Goal: Task Accomplishment & Management: Manage account settings

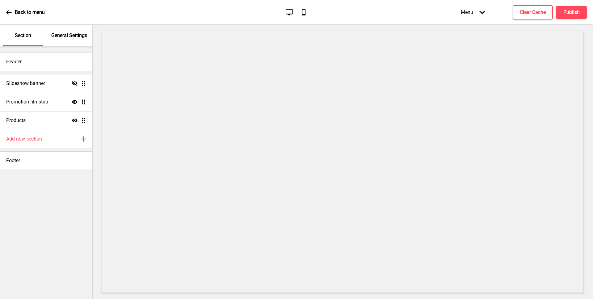
click at [82, 34] on p "General Settings" at bounding box center [69, 35] width 36 height 7
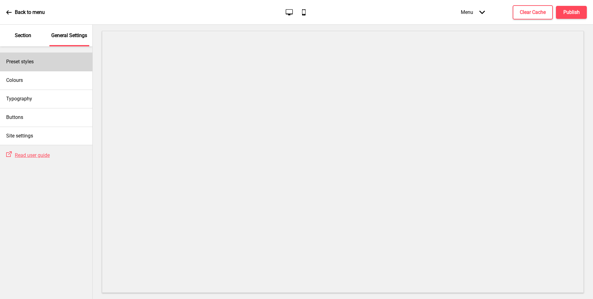
click at [58, 57] on div "Preset styles" at bounding box center [46, 62] width 92 height 19
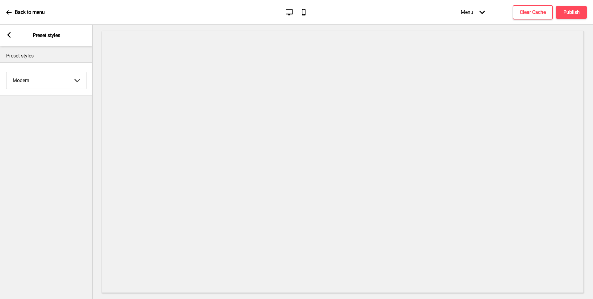
click at [44, 80] on select "Coffee Contrast Dark Earth Marine Minimalist Modern Oddle Pastel Yellow Fruits …" at bounding box center [46, 80] width 80 height 16
select select "minimalist"
click at [6, 72] on select "Coffee Contrast Dark Earth Marine Minimalist Modern Oddle Pastel Yellow Fruits …" at bounding box center [46, 80] width 80 height 16
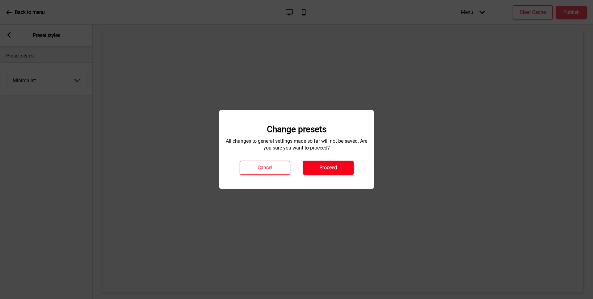
click at [329, 167] on h4 "Proceed" at bounding box center [328, 167] width 18 height 7
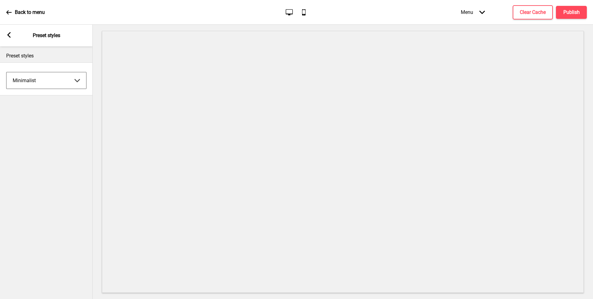
click at [7, 36] on rect at bounding box center [9, 35] width 6 height 6
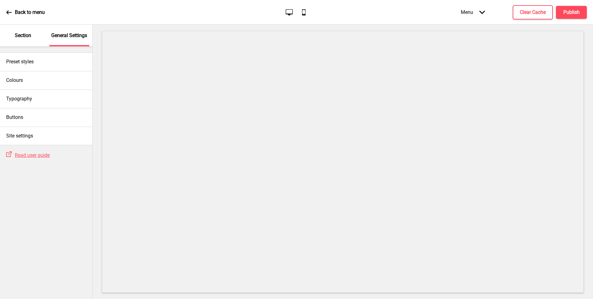
click at [26, 34] on p "Section" at bounding box center [23, 35] width 16 height 7
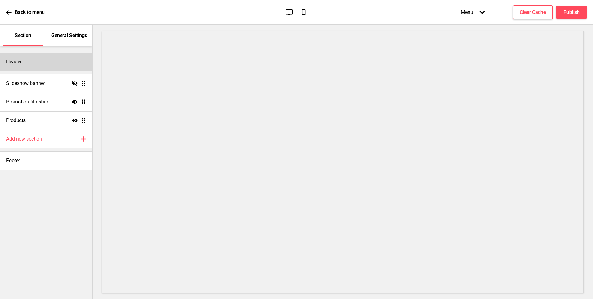
click at [24, 62] on div "Header" at bounding box center [46, 62] width 92 height 19
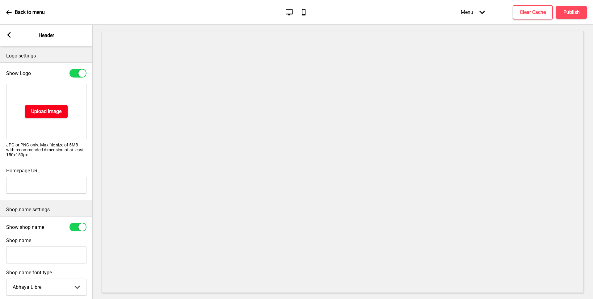
click at [44, 112] on h4 "Upload Image" at bounding box center [46, 111] width 30 height 7
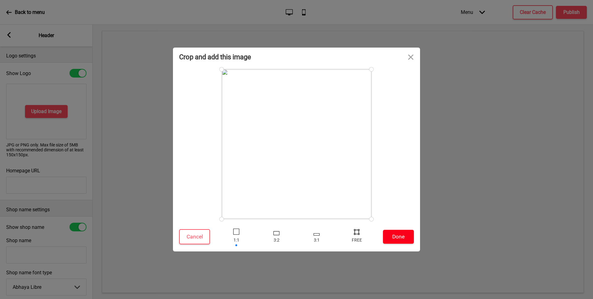
click at [395, 238] on button "Done" at bounding box center [398, 237] width 31 height 14
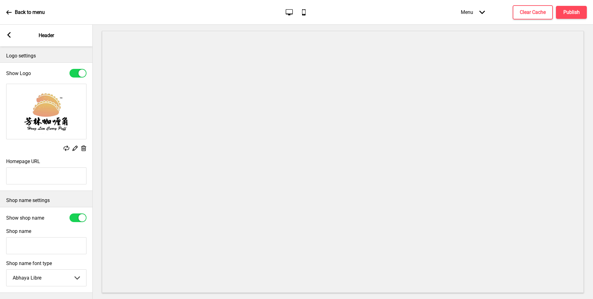
click at [8, 36] on icon at bounding box center [8, 35] width 3 height 6
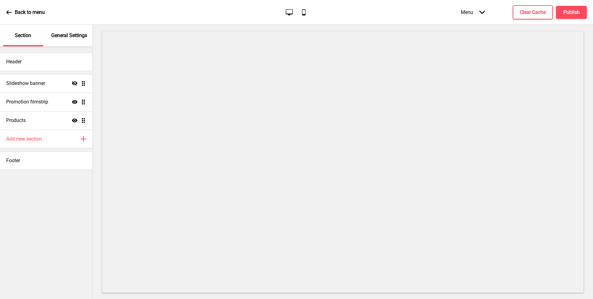
click at [66, 38] on p "General Settings" at bounding box center [69, 35] width 36 height 7
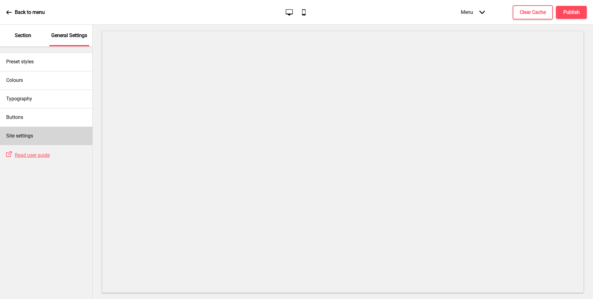
click at [27, 135] on h4 "Site settings" at bounding box center [19, 136] width 27 height 7
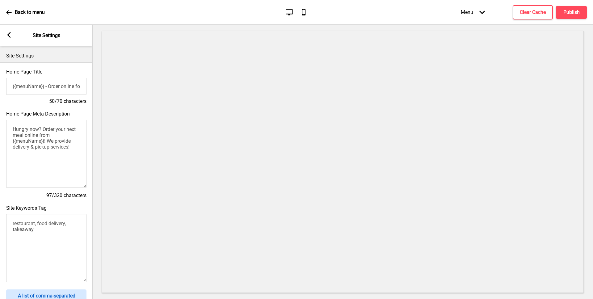
scroll to position [195, 0]
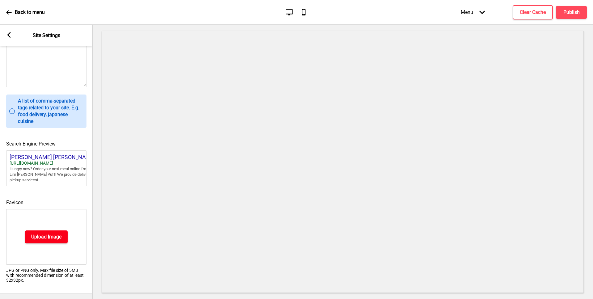
click at [40, 237] on h4 "Upload Image" at bounding box center [46, 237] width 30 height 7
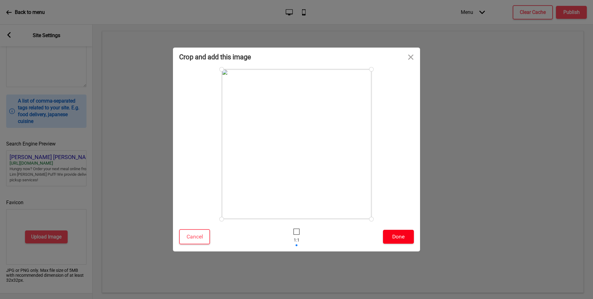
click at [392, 237] on button "Done" at bounding box center [398, 237] width 31 height 14
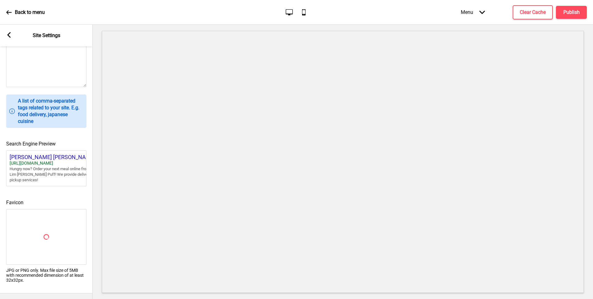
scroll to position [185, 0]
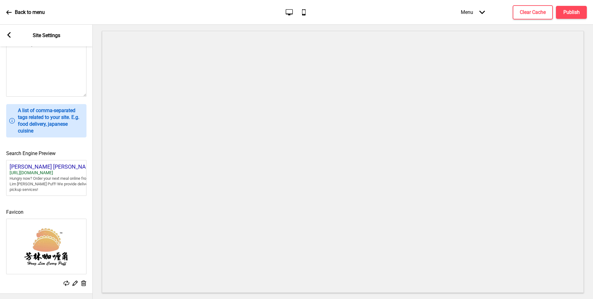
click at [9, 33] on icon at bounding box center [8, 35] width 3 height 6
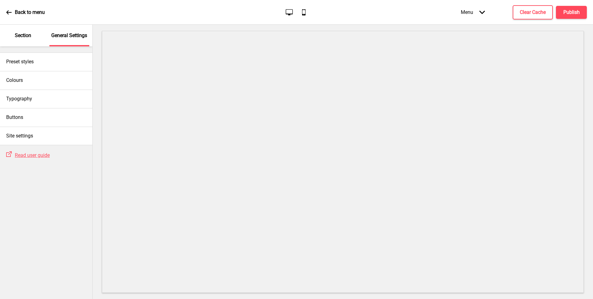
click at [21, 32] on p "Section" at bounding box center [23, 35] width 16 height 7
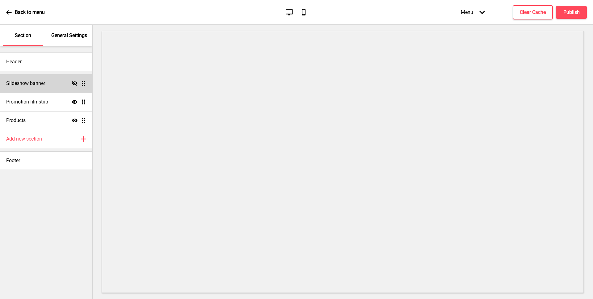
click at [75, 82] on icon "Hide" at bounding box center [75, 84] width 6 height 6
click at [48, 100] on h4 "Promotion filmstrip" at bounding box center [27, 102] width 42 height 7
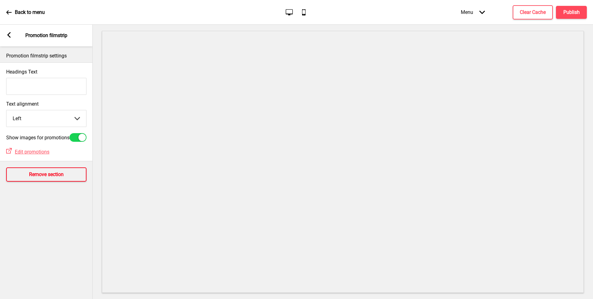
click at [52, 174] on h4 "Remove section" at bounding box center [46, 174] width 35 height 7
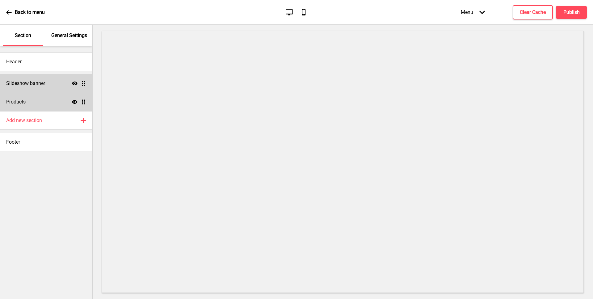
click at [31, 107] on div "Products Show Drag" at bounding box center [46, 102] width 92 height 19
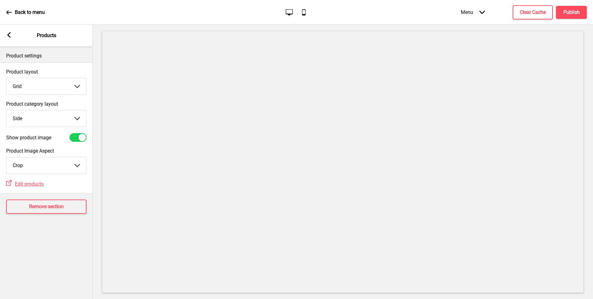
click at [53, 124] on select "Top Side" at bounding box center [46, 118] width 80 height 16
select select "top"
click at [6, 110] on select "Top Side" at bounding box center [46, 118] width 80 height 16
click at [10, 32] on rect at bounding box center [9, 35] width 6 height 6
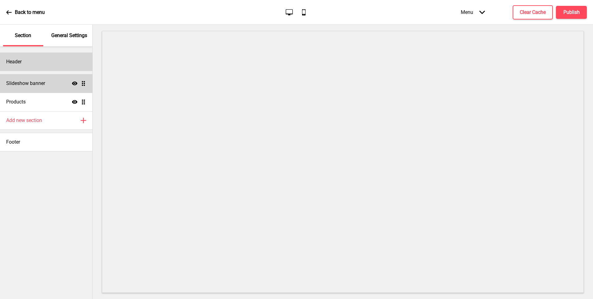
click at [45, 61] on div "Header" at bounding box center [46, 62] width 92 height 19
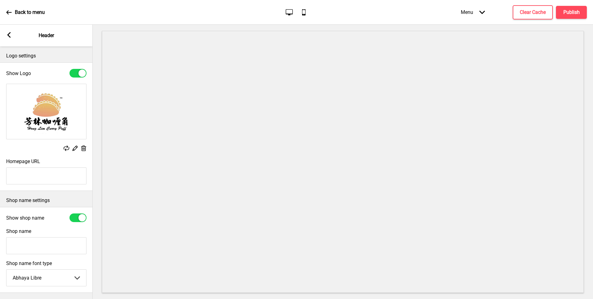
click at [36, 242] on input "Shop name" at bounding box center [46, 245] width 80 height 17
type input "Hong [PERSON_NAME] [PERSON_NAME] Puff"
click at [78, 218] on div at bounding box center [81, 217] width 7 height 7
checkbox input "false"
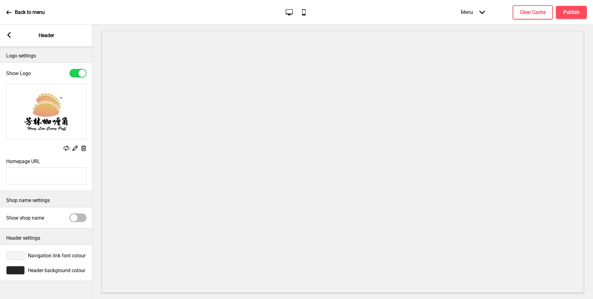
click at [17, 269] on div at bounding box center [15, 270] width 19 height 9
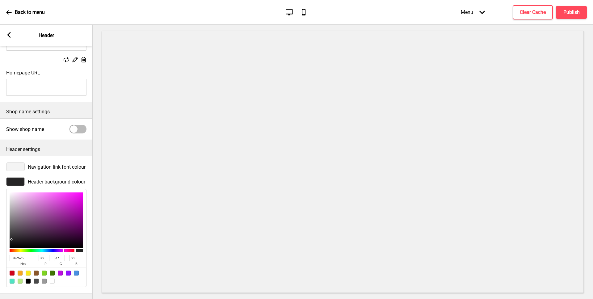
click at [53, 279] on div at bounding box center [52, 281] width 5 height 5
type input "FFFFFF"
type input "255"
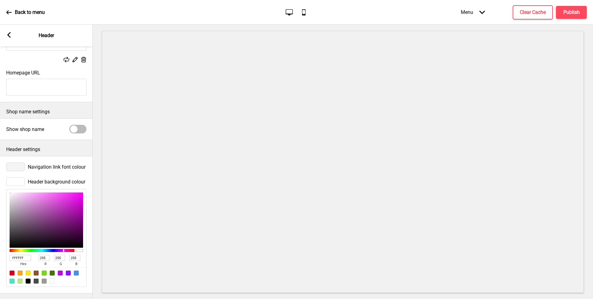
click at [14, 165] on div at bounding box center [15, 167] width 19 height 9
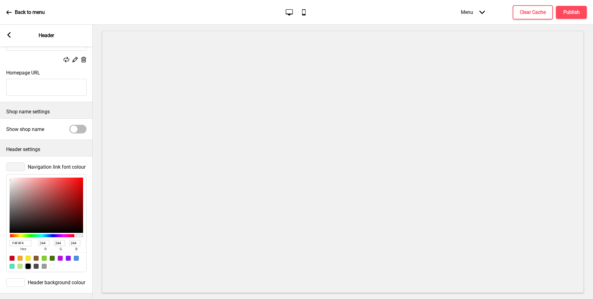
click at [29, 265] on div at bounding box center [28, 266] width 5 height 5
type input "000000"
type input "0"
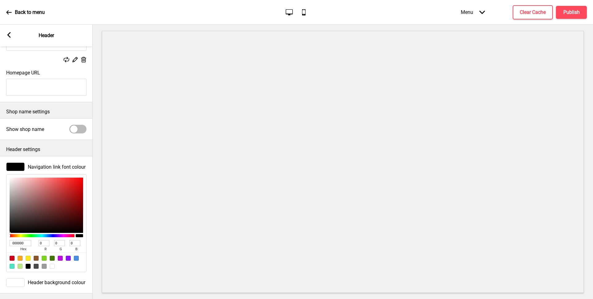
click at [9, 36] on icon at bounding box center [8, 35] width 3 height 6
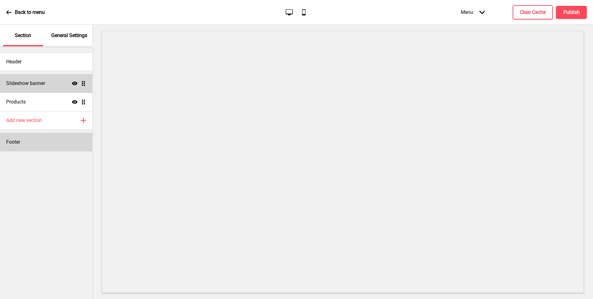
click at [24, 146] on div "Footer" at bounding box center [46, 142] width 92 height 19
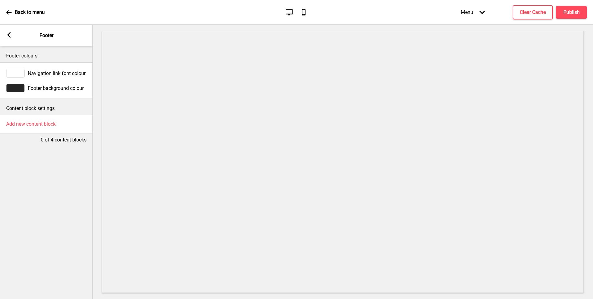
click at [20, 87] on div at bounding box center [15, 88] width 19 height 9
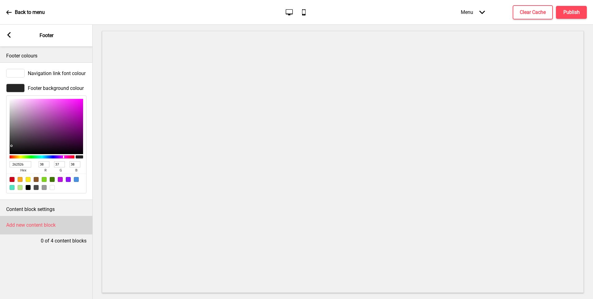
click at [21, 223] on h4 "Add new content block" at bounding box center [30, 225] width 49 height 7
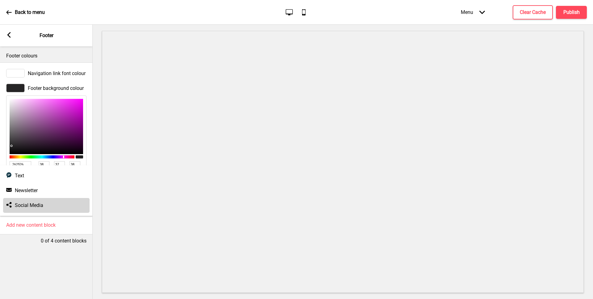
click at [22, 207] on h4 "Social Media" at bounding box center [29, 205] width 28 height 7
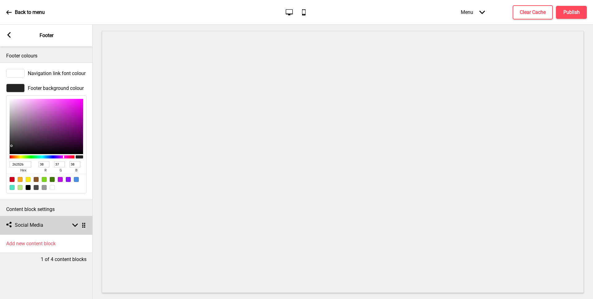
click at [23, 226] on h4 "Social Media" at bounding box center [29, 225] width 28 height 7
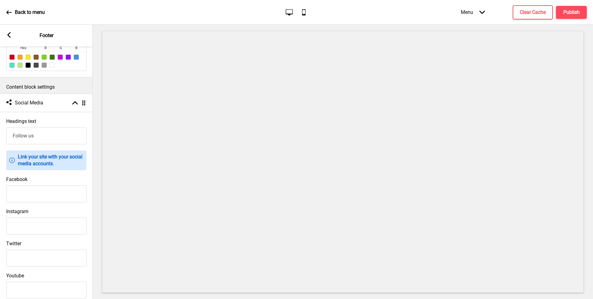
scroll to position [0, 0]
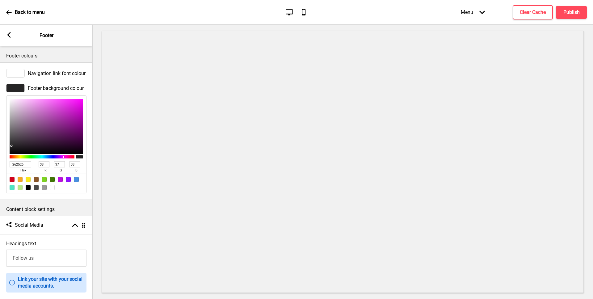
click at [9, 35] on rect at bounding box center [9, 35] width 6 height 6
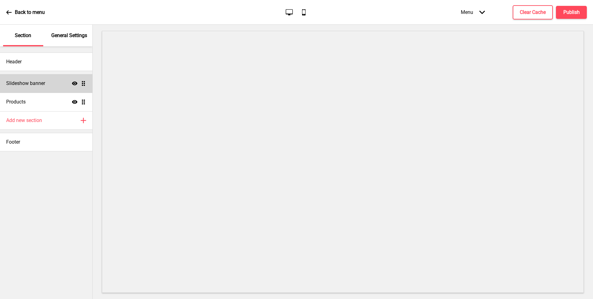
click at [74, 41] on div "General Settings" at bounding box center [69, 36] width 40 height 22
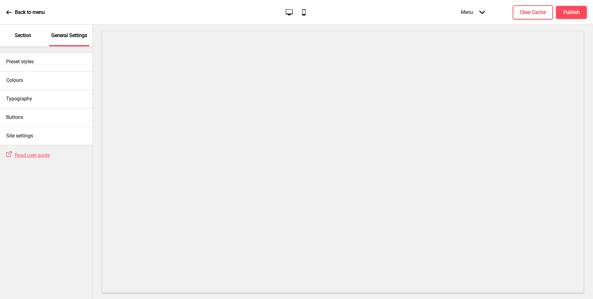
click at [21, 41] on div "Section" at bounding box center [23, 36] width 40 height 22
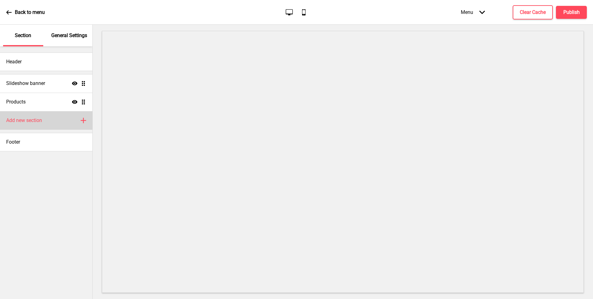
click at [30, 118] on h4 "Add new section" at bounding box center [24, 120] width 36 height 7
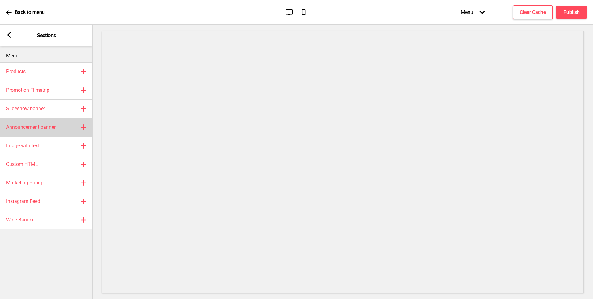
click at [30, 128] on h4 "Announcement banner" at bounding box center [30, 127] width 49 height 7
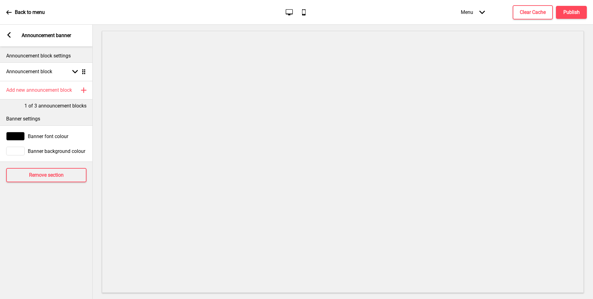
click at [10, 34] on rect at bounding box center [9, 35] width 6 height 6
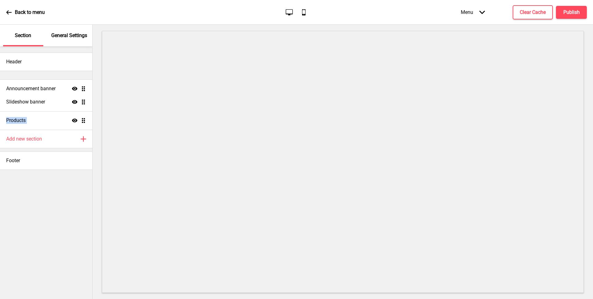
drag, startPoint x: 84, startPoint y: 121, endPoint x: 78, endPoint y: 88, distance: 33.6
click at [78, 88] on ul "Slideshow banner Show Drag Products Show Drag Announcement banner Show Drag" at bounding box center [46, 102] width 92 height 56
click at [46, 81] on h4 "Announcement banner" at bounding box center [30, 83] width 49 height 7
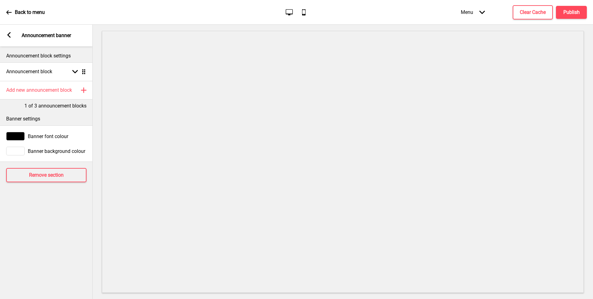
click at [13, 148] on div at bounding box center [15, 151] width 19 height 9
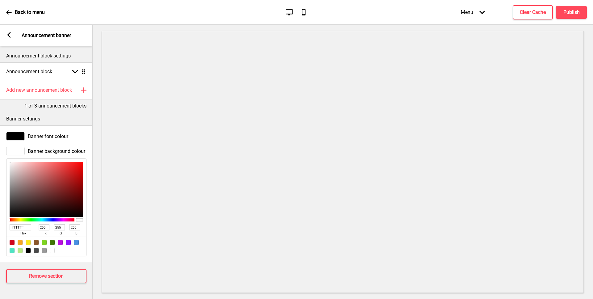
click at [13, 224] on input "FFFFFF" at bounding box center [21, 227] width 22 height 6
paste input "E7A477"
type input "E7A477"
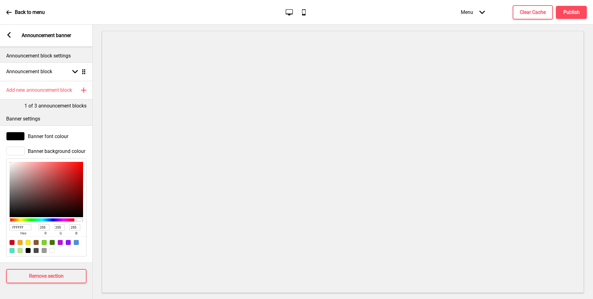
type input "231"
type input "164"
type input "119"
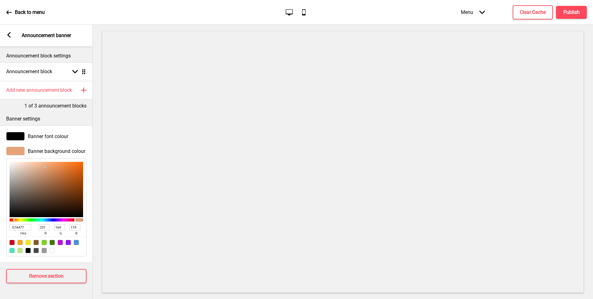
type input "E7A477"
click at [18, 133] on div at bounding box center [15, 136] width 19 height 9
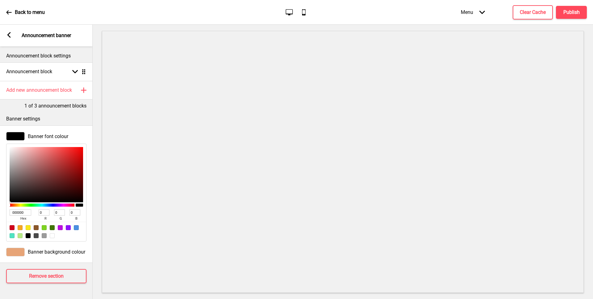
click at [53, 237] on div at bounding box center [52, 235] width 5 height 5
type input "FFFFFF"
type input "255"
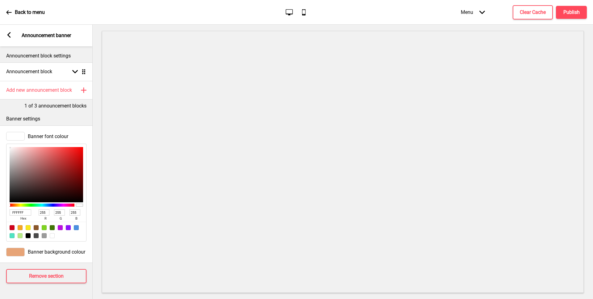
click at [8, 36] on rect at bounding box center [9, 35] width 6 height 6
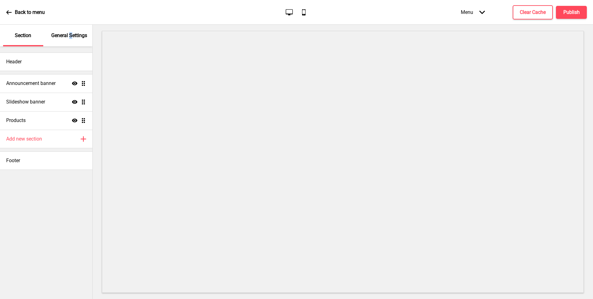
click at [71, 36] on p "General Settings" at bounding box center [69, 35] width 36 height 7
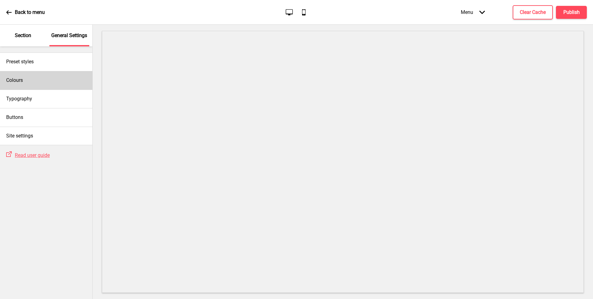
click at [28, 82] on div "Colours" at bounding box center [46, 80] width 92 height 19
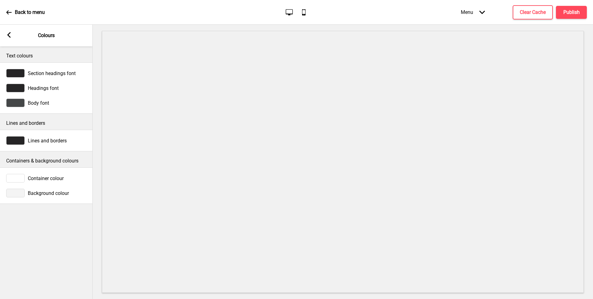
click at [17, 196] on div at bounding box center [15, 193] width 19 height 9
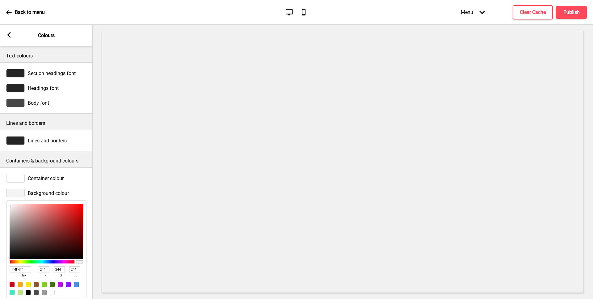
click at [19, 268] on input "F4F4F4" at bounding box center [21, 269] width 22 height 6
paste input "E7A477"
type input "E7A477"
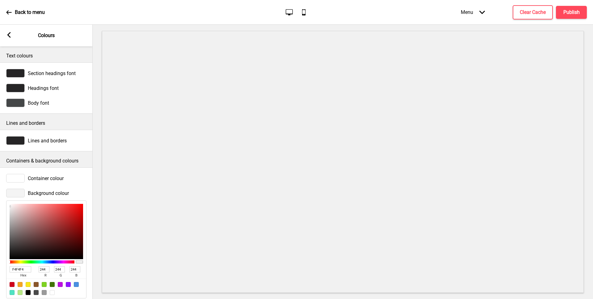
type input "231"
type input "164"
type input "119"
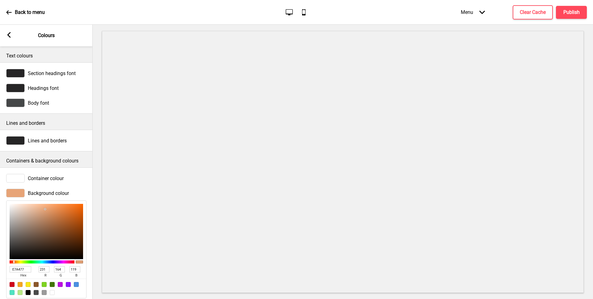
type input "E7A477"
click at [9, 35] on rect at bounding box center [9, 35] width 6 height 6
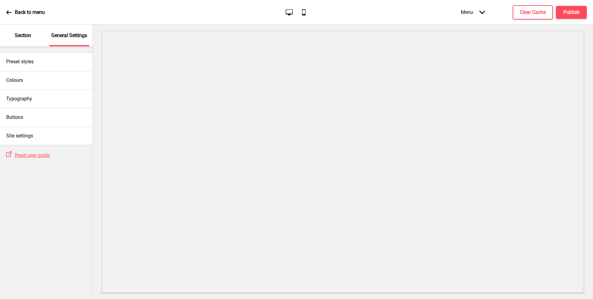
click at [28, 32] on p "Section" at bounding box center [23, 35] width 16 height 7
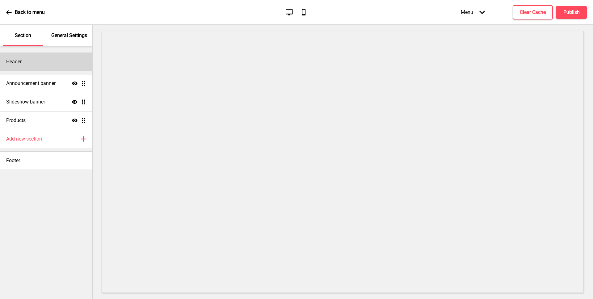
click at [42, 63] on div "Header" at bounding box center [46, 62] width 92 height 19
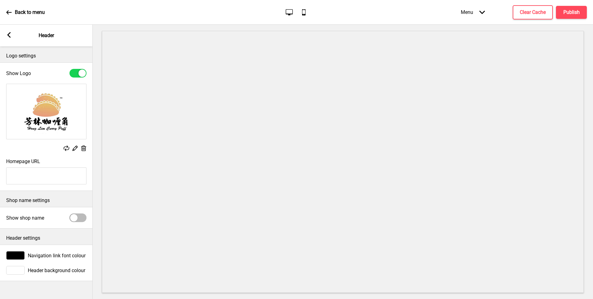
type input "#e3b96c"
click at [32, 168] on input "Homepage URL" at bounding box center [46, 175] width 80 height 17
click at [8, 36] on rect at bounding box center [9, 35] width 6 height 6
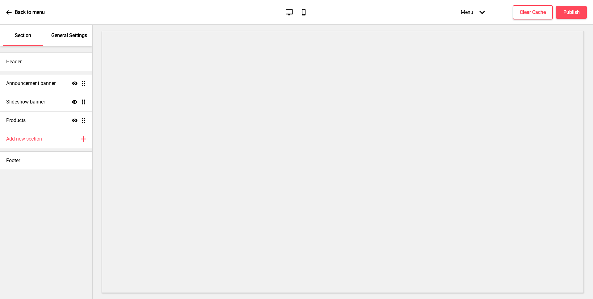
click at [66, 44] on div "General Settings" at bounding box center [69, 36] width 40 height 22
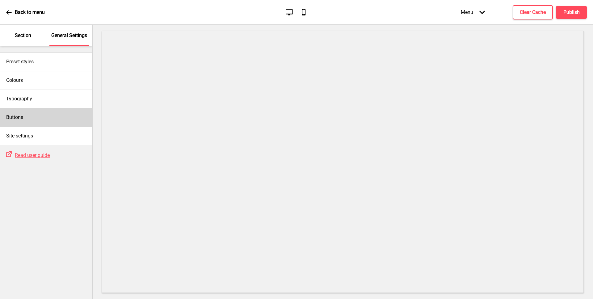
click at [33, 116] on div "Buttons" at bounding box center [46, 117] width 92 height 19
select select "square"
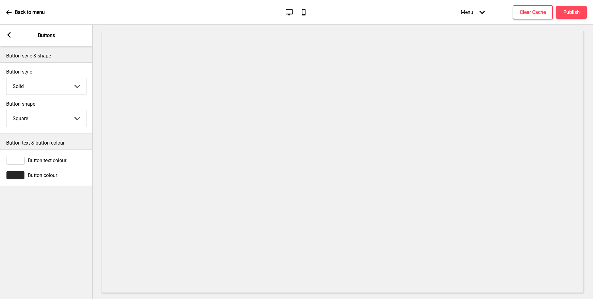
click at [9, 34] on icon at bounding box center [8, 35] width 3 height 6
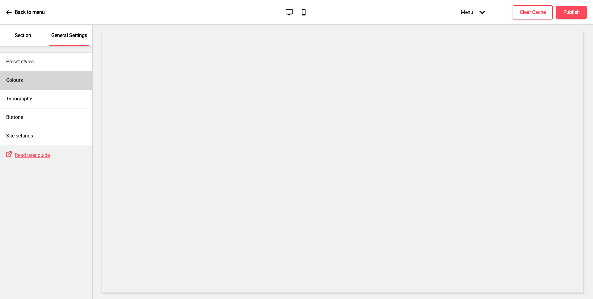
click at [23, 81] on h4 "Colours" at bounding box center [14, 80] width 17 height 7
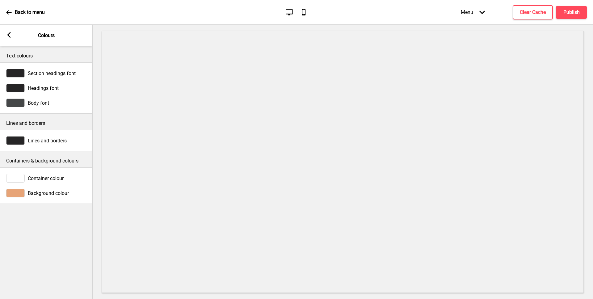
click at [11, 190] on div at bounding box center [15, 193] width 19 height 9
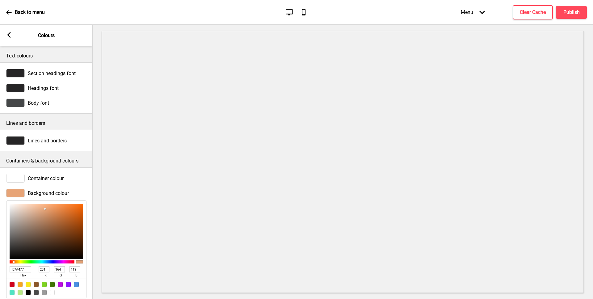
click at [19, 270] on input "E7A477" at bounding box center [21, 269] width 22 height 6
paste input "e3b96c"
type input "e3b96c"
type input "227"
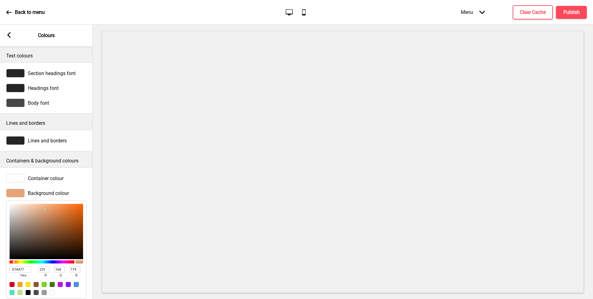
type input "185"
type input "108"
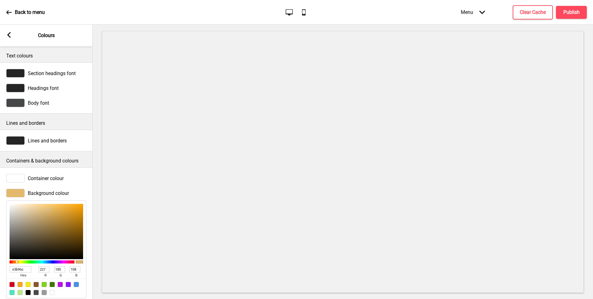
type input "E3B96C"
click at [10, 35] on rect at bounding box center [9, 35] width 6 height 6
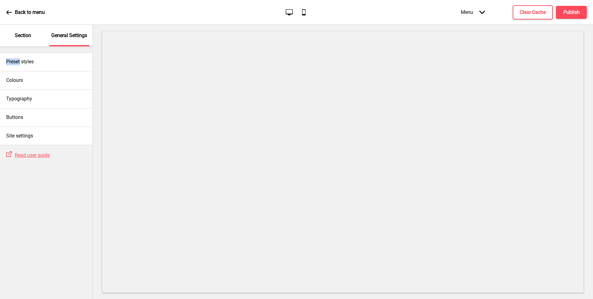
drag, startPoint x: 21, startPoint y: 62, endPoint x: 23, endPoint y: 49, distance: 13.6
click at [23, 49] on div "Preset styles Colours Typography Buttons Site settings" at bounding box center [46, 95] width 92 height 99
click at [23, 38] on p "Section" at bounding box center [23, 35] width 16 height 7
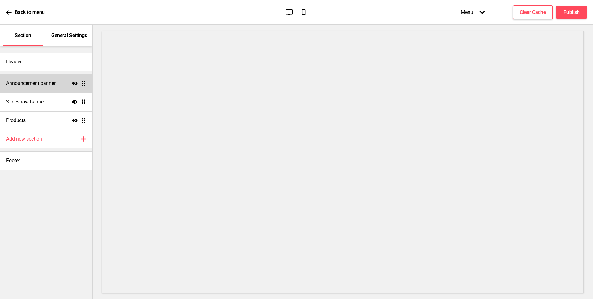
click at [21, 85] on h4 "Announcement banner" at bounding box center [30, 83] width 49 height 7
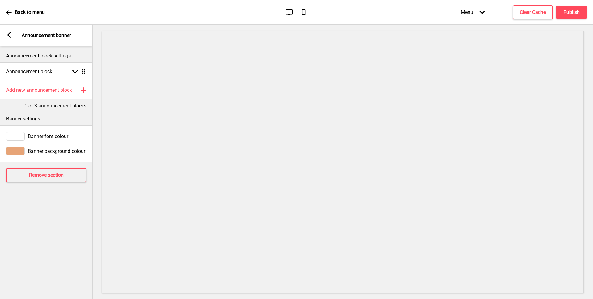
click at [15, 154] on div at bounding box center [15, 151] width 19 height 9
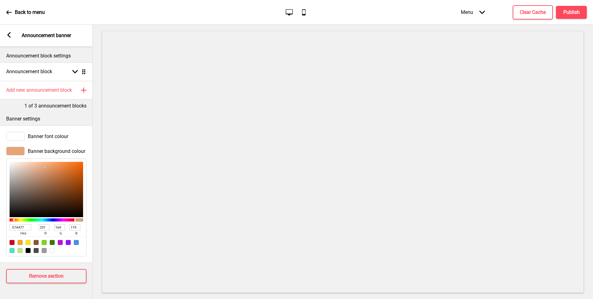
click at [17, 228] on input "E7A477" at bounding box center [21, 227] width 22 height 6
paste input "e3b96c"
type input "e3b96c"
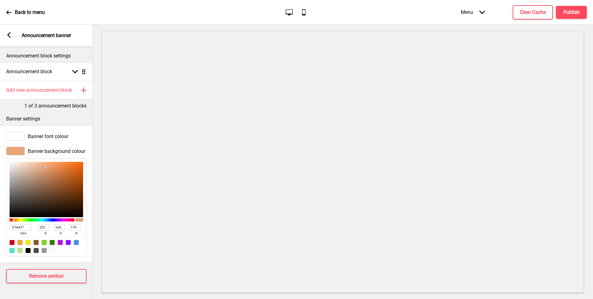
type input "227"
type input "185"
type input "108"
type input "E3B96C"
click at [14, 133] on div at bounding box center [15, 136] width 19 height 9
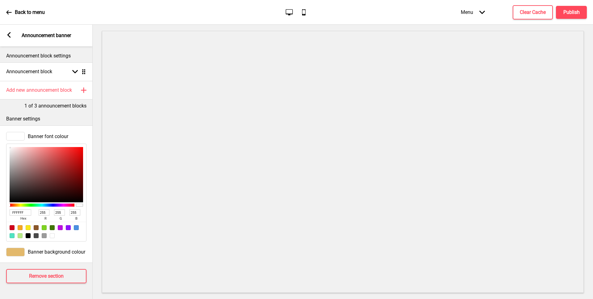
click at [27, 235] on div at bounding box center [28, 235] width 5 height 5
type input "000000"
type input "0"
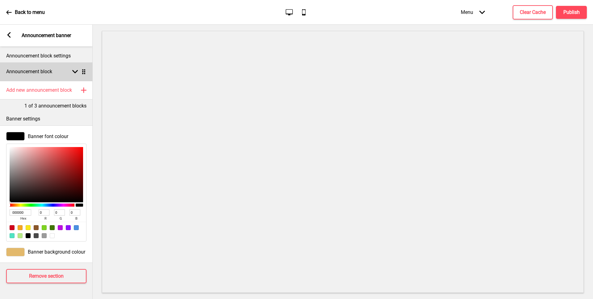
click at [43, 70] on h4 "Announcement block" at bounding box center [29, 71] width 46 height 7
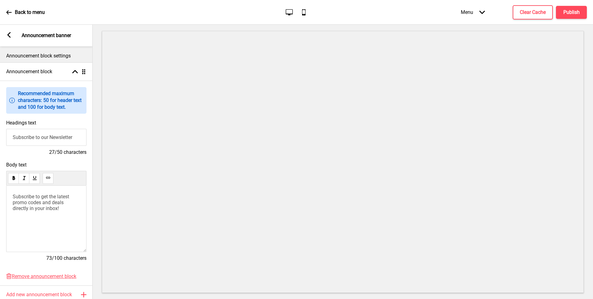
click at [31, 137] on input "Subscribe to our Newsletter" at bounding box center [46, 137] width 80 height 17
type input "Welcome to Hong [PERSON_NAME] [PERSON_NAME] Puff"
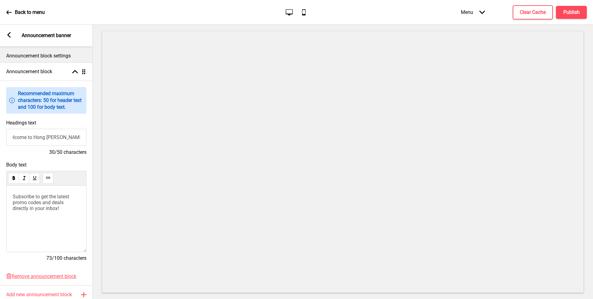
click at [23, 203] on span "Subscribe to get the latest promo codes and deals directly in your inbox!" at bounding box center [42, 203] width 58 height 18
click at [88, 239] on div "Body text Islandwide Delivery And Pick Up Available 41/100 characters" at bounding box center [46, 215] width 93 height 112
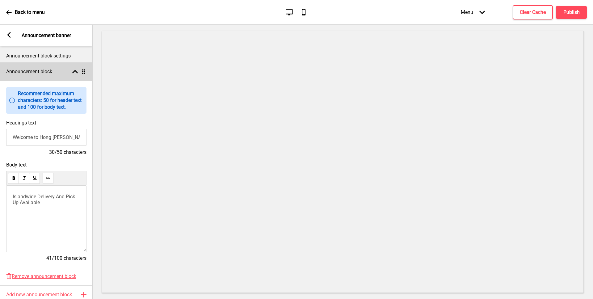
click at [45, 72] on h4 "Announcement block" at bounding box center [29, 71] width 46 height 7
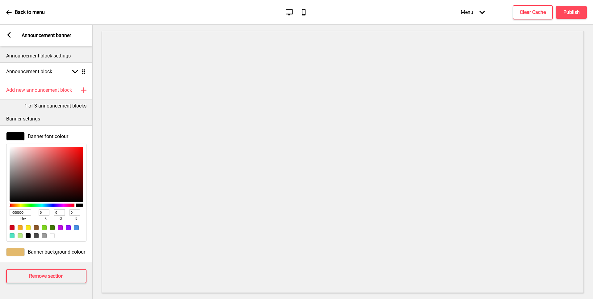
click at [7, 299] on button "X" at bounding box center [3, 302] width 7 height 6
click at [9, 34] on icon at bounding box center [8, 35] width 3 height 6
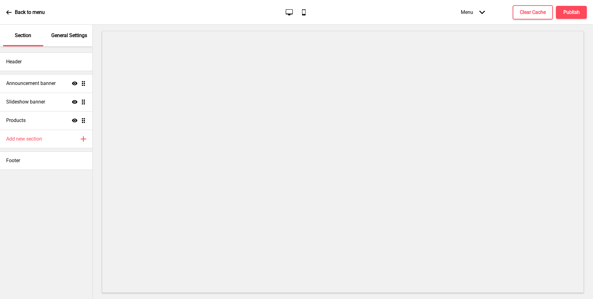
click at [66, 41] on div "General Settings" at bounding box center [69, 36] width 40 height 22
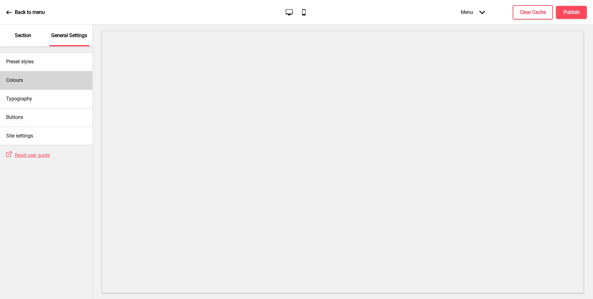
click at [26, 81] on div "Colours" at bounding box center [46, 80] width 92 height 19
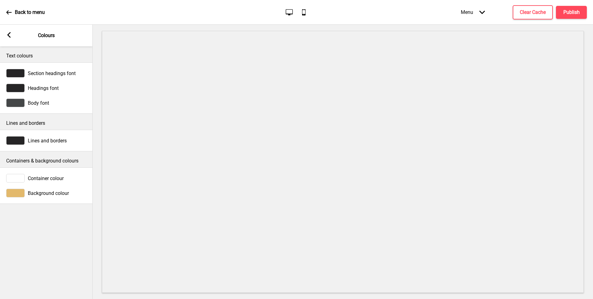
click at [14, 181] on div at bounding box center [15, 178] width 19 height 9
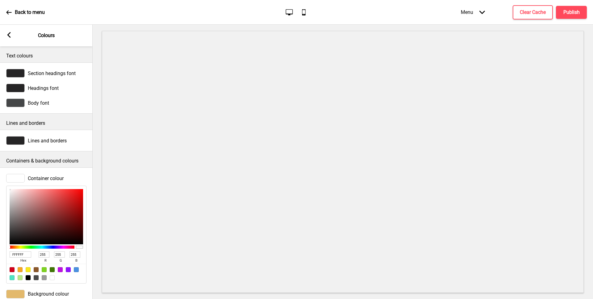
click at [19, 252] on input "FFFFFF" at bounding box center [21, 254] width 22 height 6
paste input "e3b96c"
type input "e3b96c"
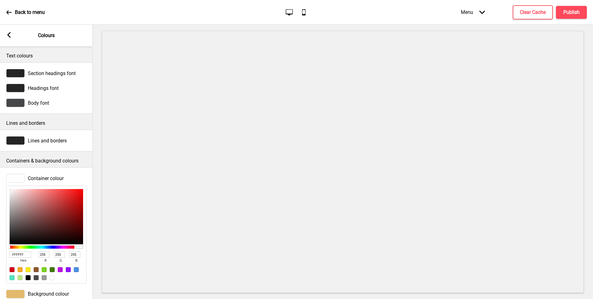
type input "227"
type input "185"
type input "108"
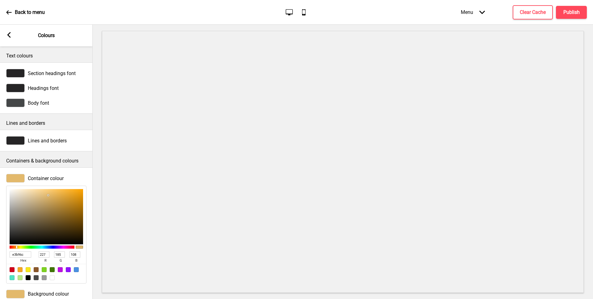
type input "F9E9CA"
type input "249"
type input "233"
type input "202"
click at [23, 190] on div at bounding box center [47, 216] width 74 height 55
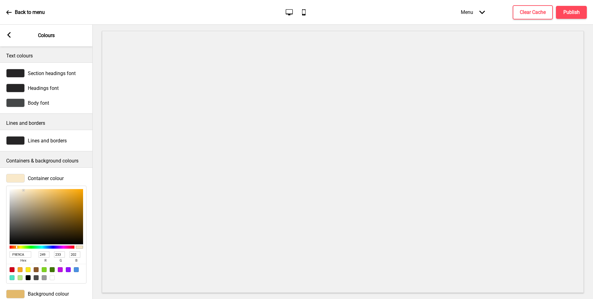
click at [9, 36] on icon at bounding box center [8, 35] width 3 height 6
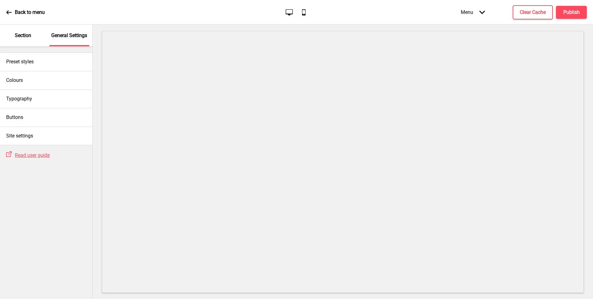
click at [30, 40] on div "Section" at bounding box center [23, 36] width 40 height 22
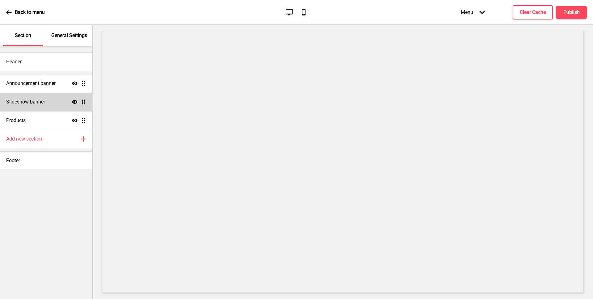
click at [33, 99] on h4 "Slideshow banner" at bounding box center [25, 102] width 39 height 7
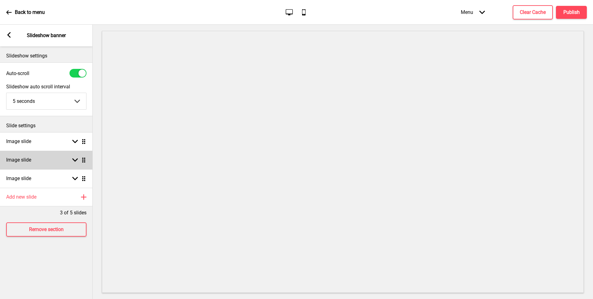
click at [35, 161] on div "Image slide Arrow down Drag" at bounding box center [46, 160] width 93 height 19
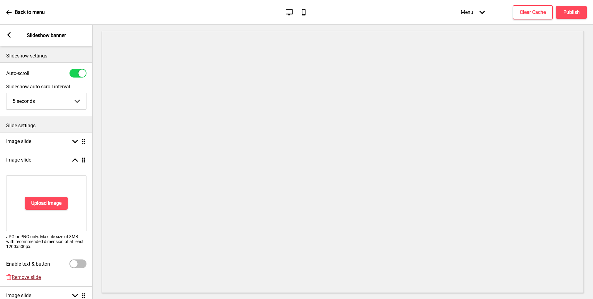
click at [24, 276] on span "Remove slide" at bounding box center [26, 277] width 29 height 6
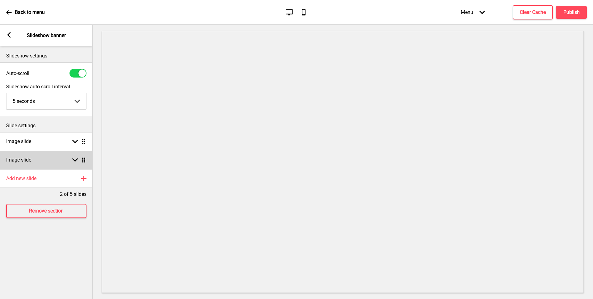
click at [34, 159] on div "Image slide Arrow down Drag" at bounding box center [46, 160] width 93 height 19
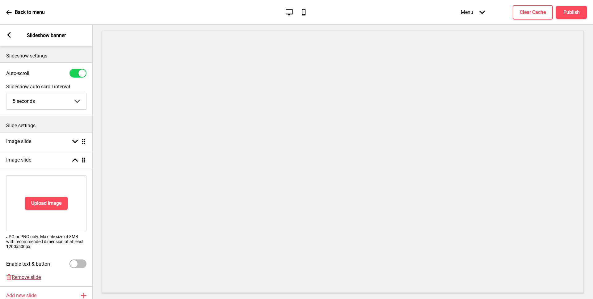
click at [22, 277] on span "Remove slide" at bounding box center [26, 277] width 29 height 6
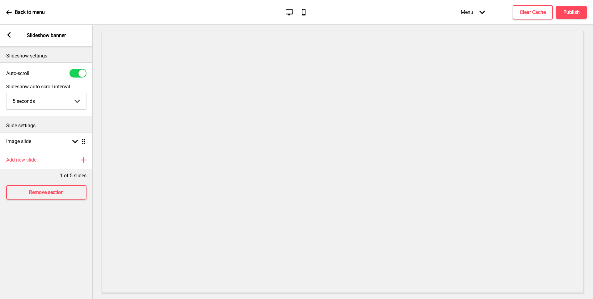
click at [76, 75] on div at bounding box center [78, 73] width 17 height 9
checkbox input "false"
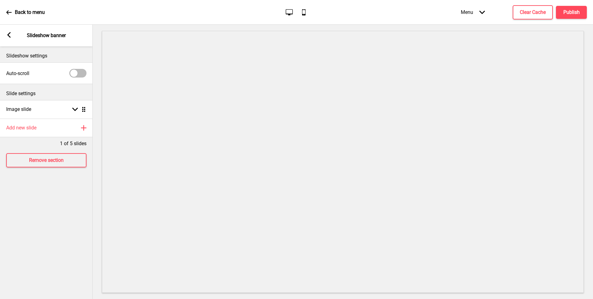
click at [8, 35] on icon at bounding box center [8, 35] width 3 height 6
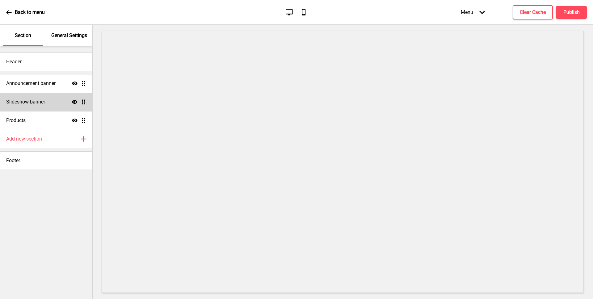
click at [44, 101] on h4 "Slideshow banner" at bounding box center [25, 102] width 39 height 7
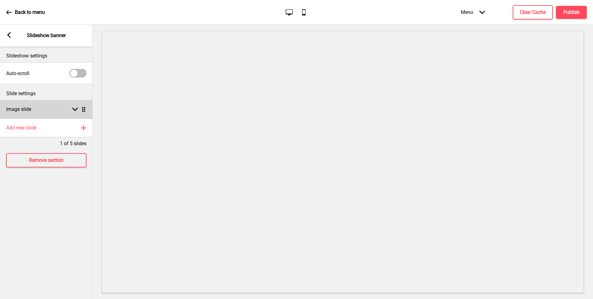
click at [36, 108] on div "Image slide Arrow down Drag" at bounding box center [46, 109] width 93 height 19
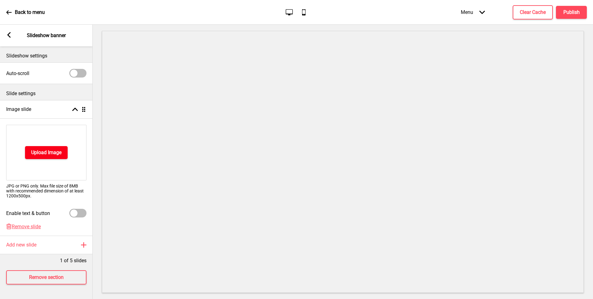
click at [32, 154] on h4 "Upload Image" at bounding box center [46, 152] width 30 height 7
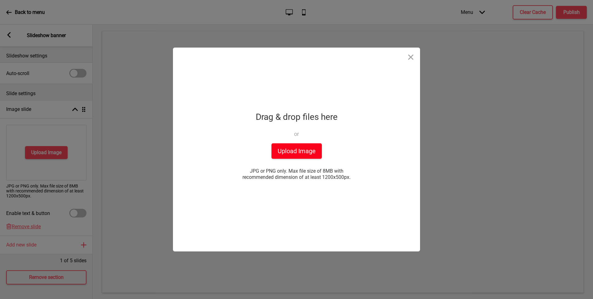
click at [292, 150] on button "Upload Image" at bounding box center [297, 150] width 50 height 15
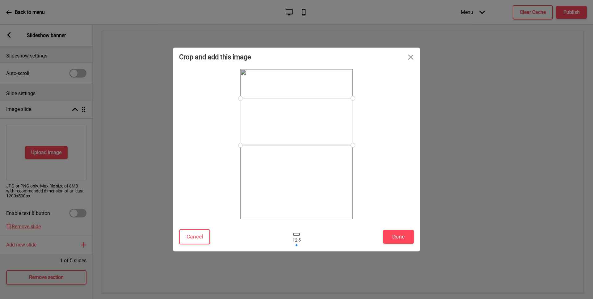
drag, startPoint x: 338, startPoint y: 144, endPoint x: 341, endPoint y: 121, distance: 22.7
click at [341, 121] on div at bounding box center [296, 121] width 112 height 47
click at [395, 240] on button "Done" at bounding box center [398, 237] width 31 height 14
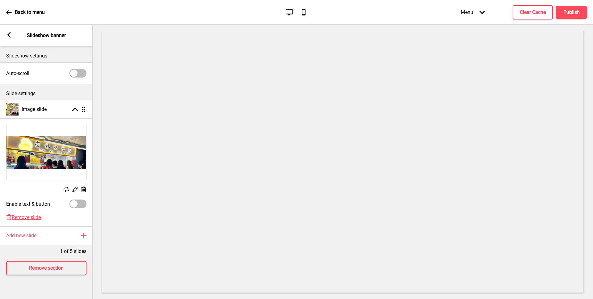
click at [84, 188] on rect at bounding box center [83, 189] width 6 height 6
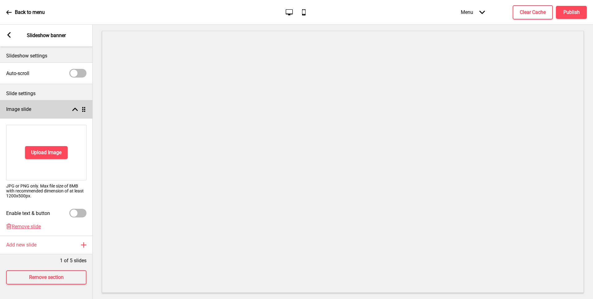
click at [77, 104] on div "Image slide Arrow up Drag" at bounding box center [46, 109] width 93 height 19
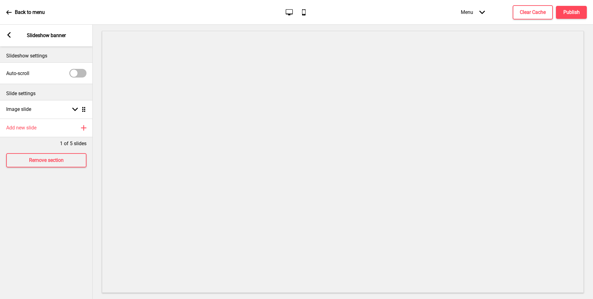
click at [9, 36] on icon at bounding box center [8, 35] width 3 height 6
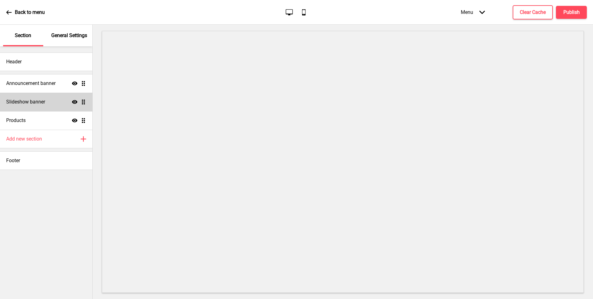
click at [73, 99] on div "Slideshow banner Show Drag" at bounding box center [46, 102] width 92 height 19
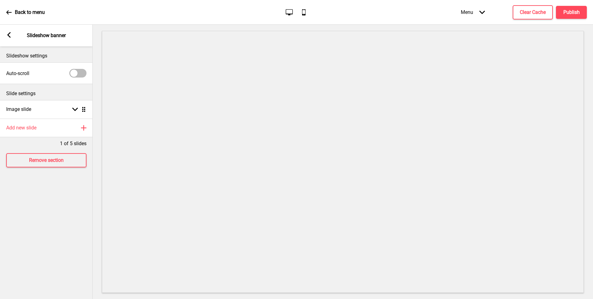
click at [11, 35] on rect at bounding box center [9, 35] width 6 height 6
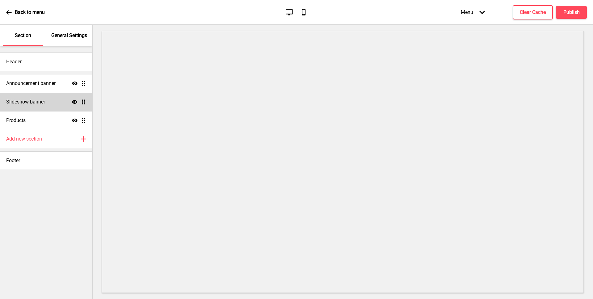
click at [75, 105] on div "Slideshow banner Show Drag" at bounding box center [46, 102] width 92 height 19
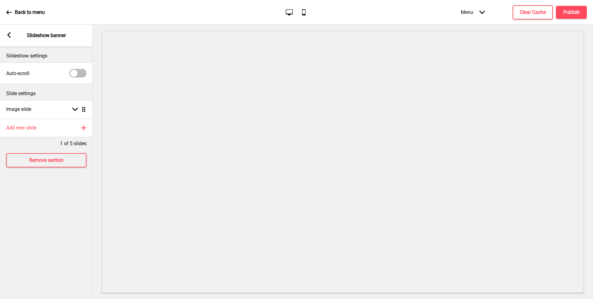
click at [7, 30] on div "Arrow left Slideshow banner" at bounding box center [46, 36] width 93 height 22
click at [10, 34] on rect at bounding box center [9, 35] width 6 height 6
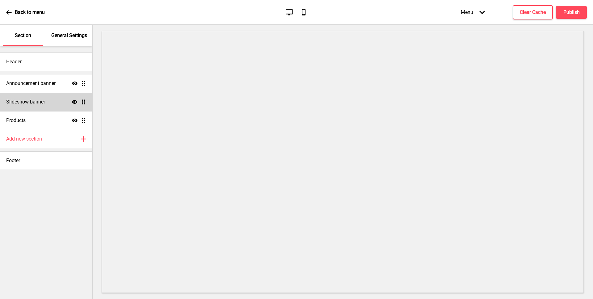
click at [74, 101] on icon at bounding box center [75, 102] width 6 height 4
click at [571, 15] on button "Publish" at bounding box center [571, 12] width 31 height 13
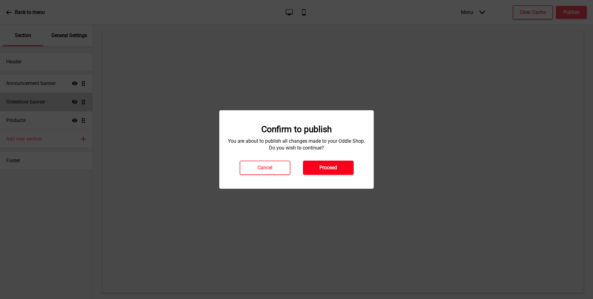
click at [334, 163] on button "Proceed" at bounding box center [328, 168] width 51 height 14
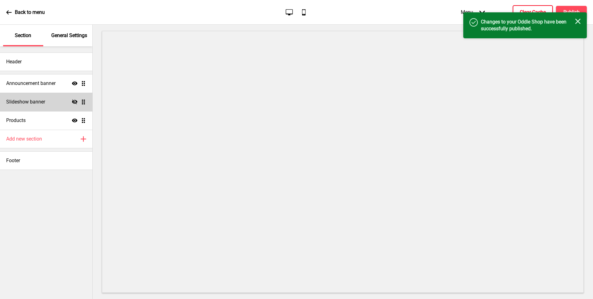
click at [537, 7] on button "Clear Cache" at bounding box center [533, 12] width 40 height 14
